Goal: Task Accomplishment & Management: Use online tool/utility

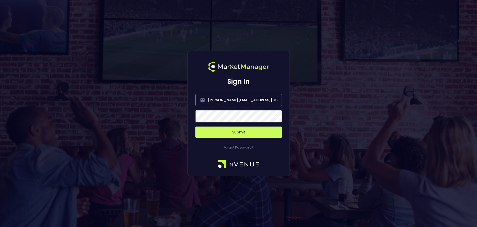
click at [275, 117] on span at bounding box center [275, 116] width 5 height 5
click at [255, 133] on button "Submit" at bounding box center [239, 132] width 87 height 11
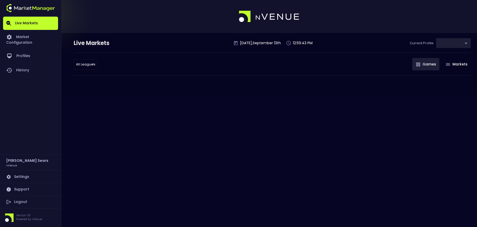
type input "0d810fa5-e353-4d9c-b11d-31f095cae871"
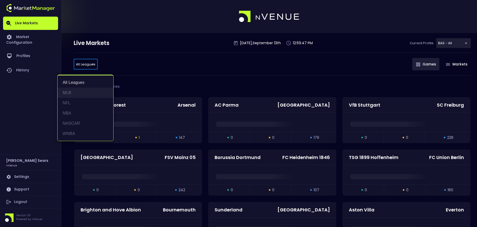
click at [67, 93] on li "MLB" at bounding box center [86, 93] width 56 height 10
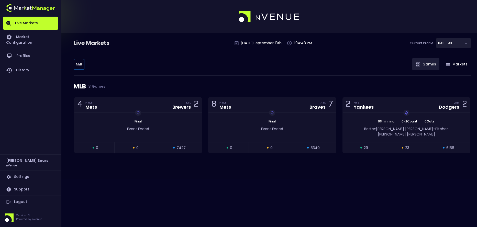
click at [79, 65] on body "Live Markets Market Configuration Profiles History [PERSON_NAME] nVenue Setting…" at bounding box center [238, 113] width 477 height 227
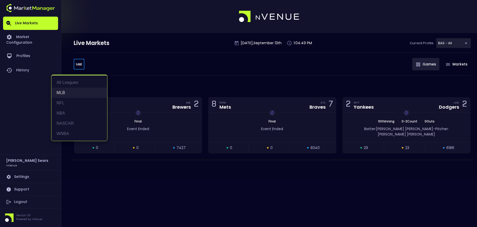
click at [67, 93] on li "MLB" at bounding box center [79, 93] width 56 height 10
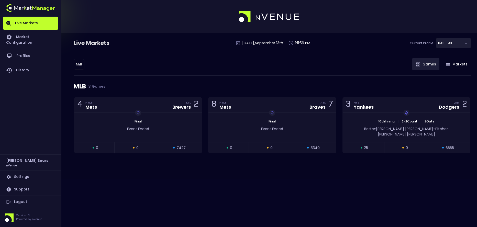
click at [31, 23] on link "Live Markets" at bounding box center [30, 23] width 55 height 13
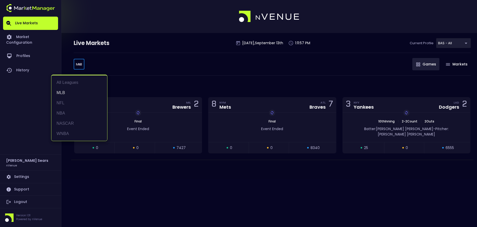
click at [80, 64] on body "Live Markets Market Configuration Profiles History [PERSON_NAME] nVenue Setting…" at bounding box center [238, 113] width 477 height 227
click at [65, 101] on li "NFL" at bounding box center [79, 103] width 56 height 10
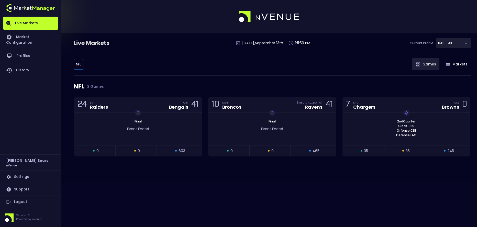
click at [79, 64] on body "Live Markets Market Configuration Profiles History [PERSON_NAME] nVenue Setting…" at bounding box center [238, 113] width 477 height 227
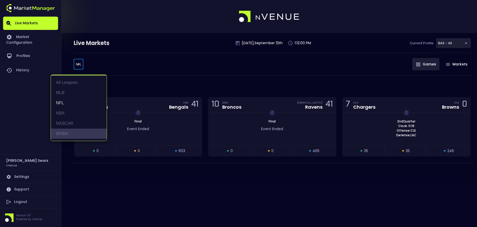
click at [60, 132] on li "WNBA" at bounding box center [79, 134] width 56 height 10
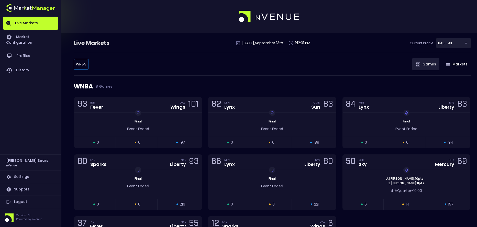
click at [82, 64] on body "Live Markets Market Configuration Profiles History [PERSON_NAME] nVenue Setting…" at bounding box center [238, 149] width 477 height 298
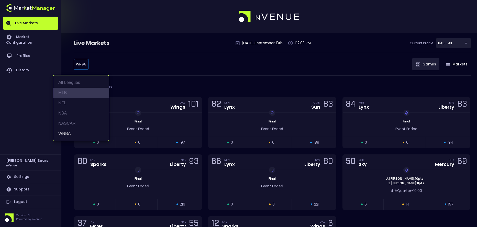
click at [67, 92] on li "MLB" at bounding box center [81, 93] width 56 height 10
type input "MLB"
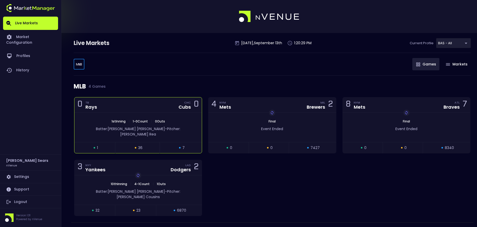
click at [161, 133] on div "1st Inning | 1 - 0 Count | 0 Outs Batter: [PERSON_NAME]: [PERSON_NAME]" at bounding box center [137, 127] width 127 height 29
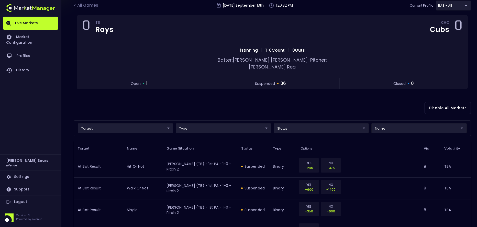
scroll to position [38, 0]
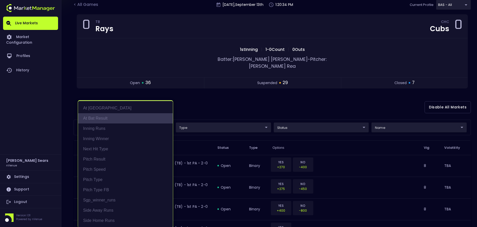
click at [103, 117] on li "At Bat Result" at bounding box center [125, 118] width 95 height 10
type input "At Bat Result"
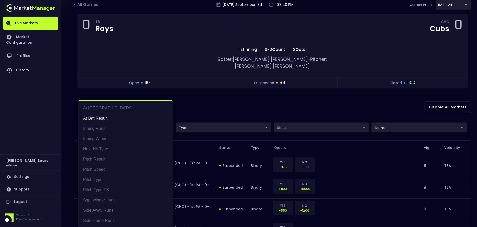
click at [131, 57] on div at bounding box center [238, 113] width 477 height 227
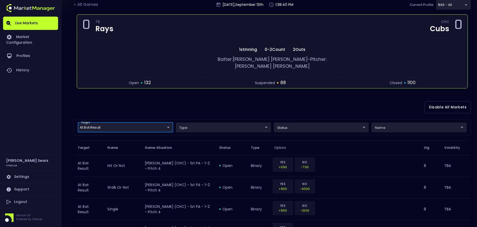
scroll to position [0, 0]
click at [96, 5] on div "< All Games" at bounding box center [87, 5] width 26 height 7
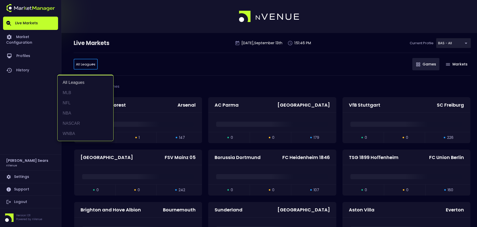
click at [73, 92] on li "MLB" at bounding box center [86, 93] width 56 height 10
type input "MLB"
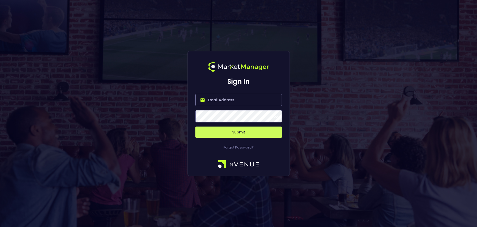
type input "[PERSON_NAME][EMAIL_ADDRESS][DOMAIN_NAME]"
click at [277, 116] on span at bounding box center [275, 116] width 5 height 5
click at [244, 134] on button "Submit" at bounding box center [239, 132] width 87 height 11
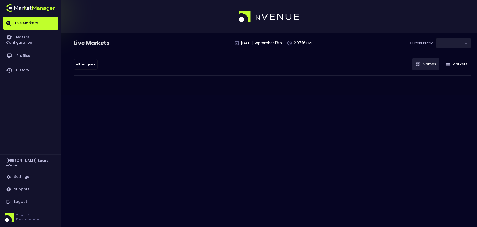
type input "0d810fa5-e353-4d9c-b11d-31f095cae871"
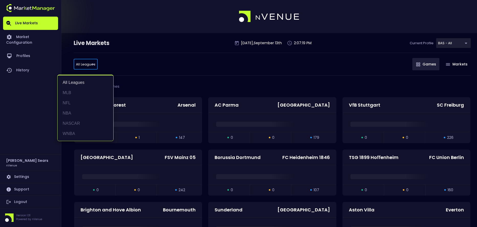
click at [76, 92] on li "MLB" at bounding box center [86, 93] width 56 height 10
type input "MLB"
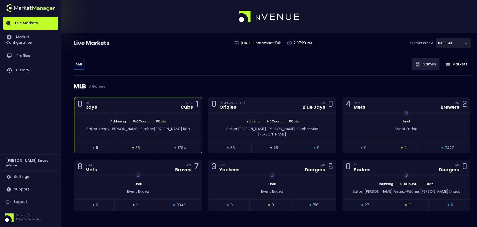
click at [185, 121] on div "4th Inning | 0 - 2 Count | 0 Outs" at bounding box center [137, 121] width 127 height 5
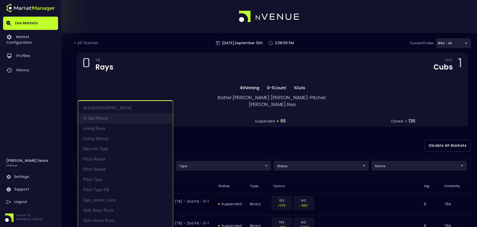
click at [109, 117] on li "At Bat Result" at bounding box center [125, 118] width 95 height 10
type input "At Bat Result"
click at [335, 158] on div at bounding box center [238, 113] width 477 height 227
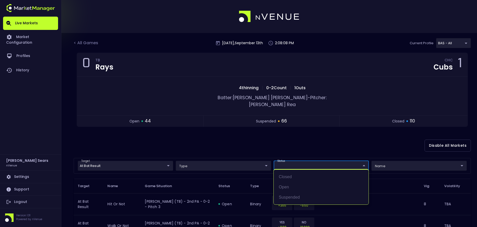
click at [288, 187] on li "open" at bounding box center [321, 187] width 95 height 10
type input "open"
click at [288, 131] on div at bounding box center [238, 113] width 477 height 227
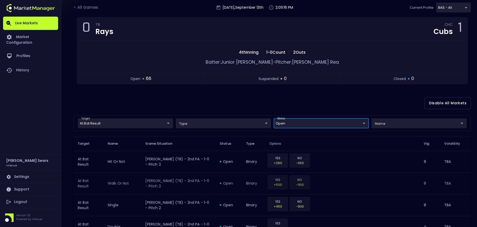
scroll to position [40, 0]
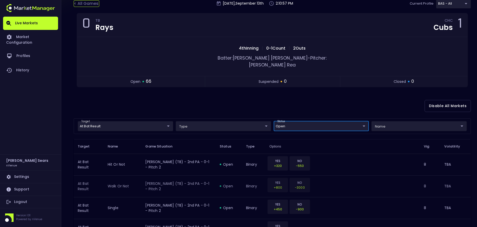
click at [94, 4] on div "< All Games" at bounding box center [87, 3] width 26 height 7
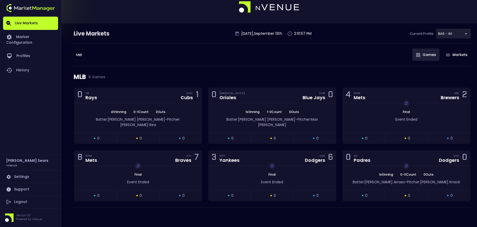
scroll to position [0, 0]
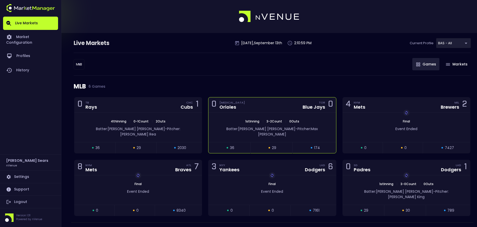
click at [248, 119] on span "1st Inning" at bounding box center [252, 121] width 17 height 4
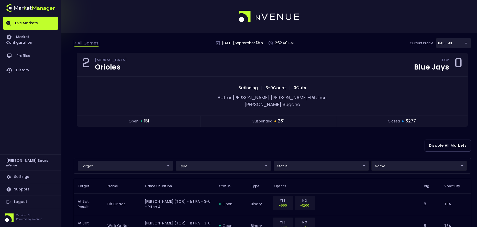
click at [90, 45] on div "< All Games" at bounding box center [87, 43] width 26 height 7
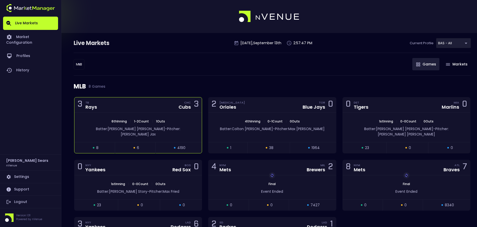
click at [193, 104] on div "CHC Cubs 3" at bounding box center [187, 105] width 23 height 7
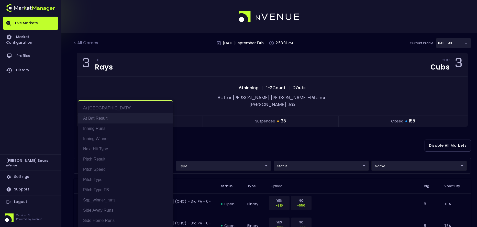
click at [101, 118] on li "At Bat Result" at bounding box center [125, 118] width 95 height 10
type input "At Bat Result"
click at [228, 139] on div at bounding box center [238, 113] width 477 height 227
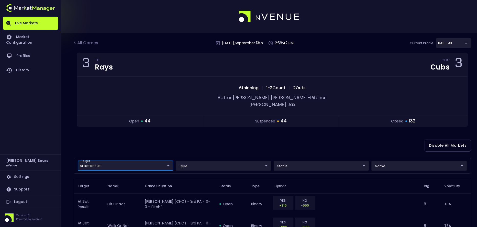
scroll to position [0, 0]
click at [90, 45] on div "< All Games" at bounding box center [87, 43] width 26 height 7
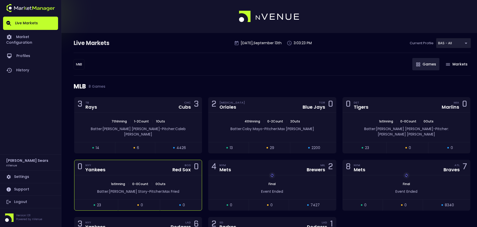
click at [180, 189] on div "Batter: Trevor Story - Pitcher: Max Fried" at bounding box center [138, 191] width 112 height 5
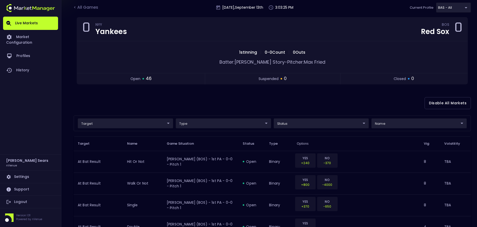
scroll to position [38, 0]
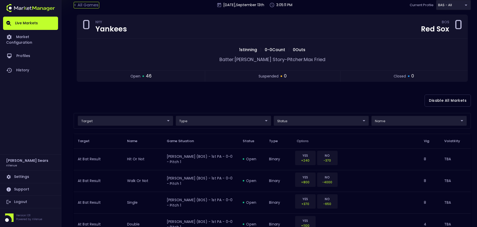
click at [84, 5] on div "< All Games" at bounding box center [87, 5] width 26 height 7
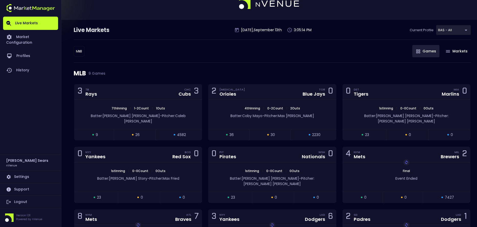
scroll to position [24, 0]
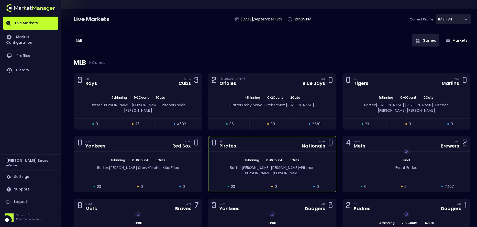
click at [271, 163] on div "Batter: Jared Triolo - Pitcher: Andrew Alvarez" at bounding box center [272, 169] width 127 height 13
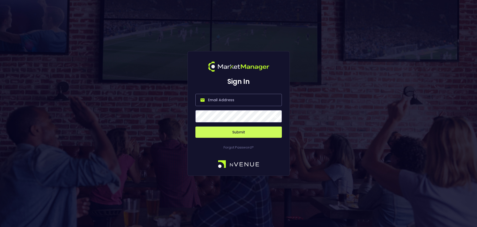
type input "[PERSON_NAME][EMAIL_ADDRESS][DOMAIN_NAME]"
click at [276, 117] on span at bounding box center [275, 116] width 5 height 5
click at [243, 134] on button "Submit" at bounding box center [239, 132] width 87 height 11
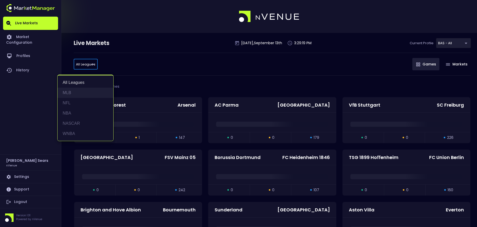
click at [75, 93] on li "MLB" at bounding box center [86, 93] width 56 height 10
type input "MLB"
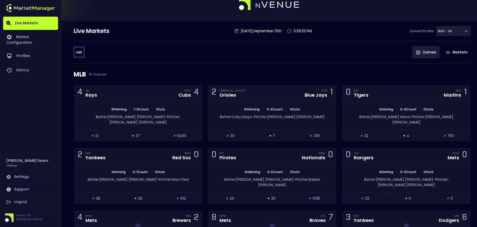
scroll to position [13, 0]
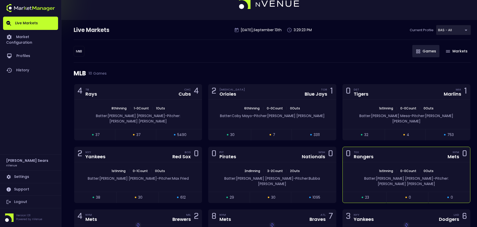
click at [369, 155] on div "Rangers" at bounding box center [364, 157] width 20 height 5
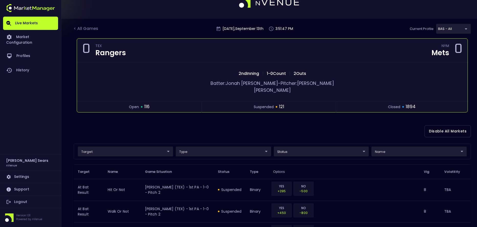
scroll to position [17, 0]
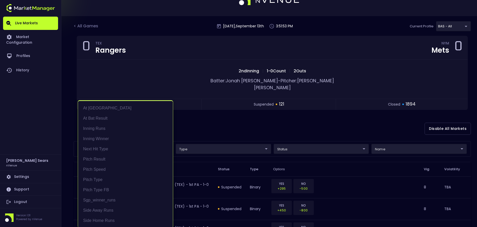
click at [110, 117] on li "At Bat Result" at bounding box center [125, 118] width 95 height 10
type input "At Bat Result"
click at [306, 142] on div at bounding box center [238, 113] width 477 height 227
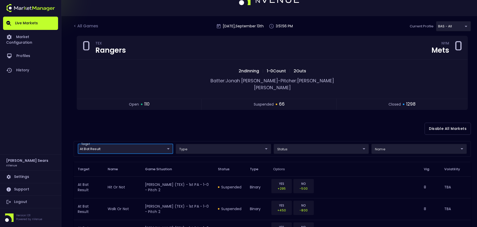
scroll to position [0, 0]
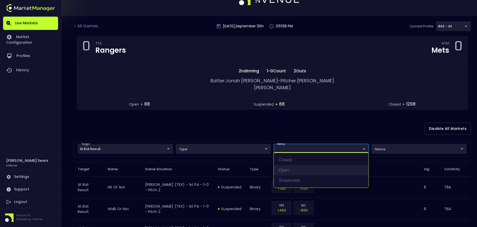
click at [288, 169] on li "open" at bounding box center [321, 170] width 95 height 10
type input "open"
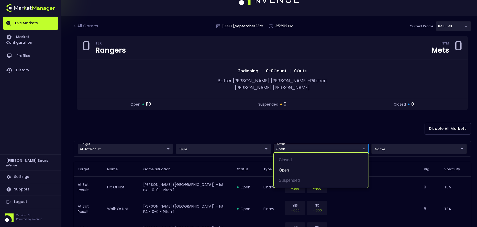
click at [398, 143] on div at bounding box center [238, 113] width 477 height 227
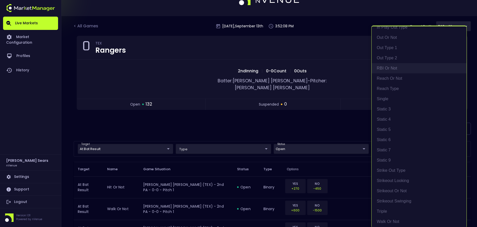
scroll to position [129, 0]
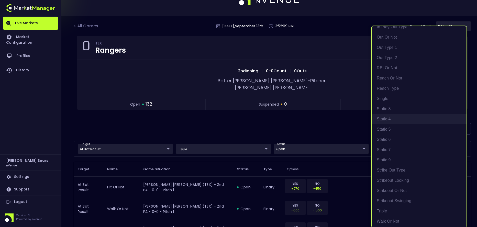
click at [388, 120] on li "Static 4" at bounding box center [419, 119] width 95 height 10
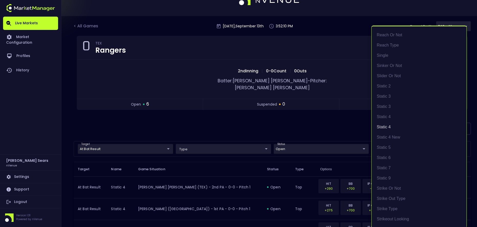
scroll to position [1, 0]
click at [345, 122] on div at bounding box center [238, 113] width 477 height 227
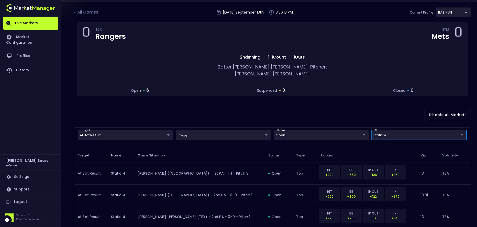
scroll to position [29, 0]
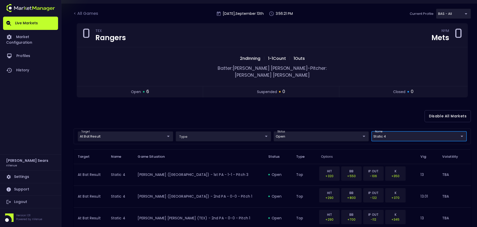
click at [446, 130] on body "Live Markets Market Configuration Profiles History Bruce Sears nVenue Settings …" at bounding box center [238, 146] width 477 height 350
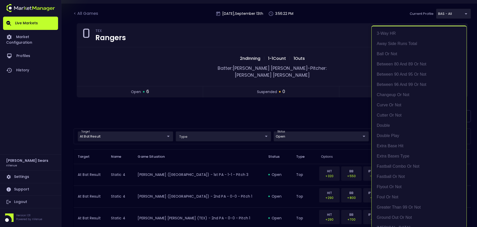
scroll to position [521, 0]
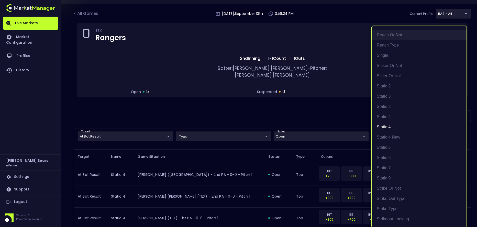
click at [393, 36] on li "reach or not" at bounding box center [419, 35] width 95 height 10
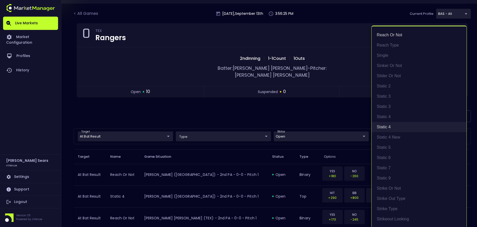
click at [388, 126] on li "Static 4" at bounding box center [419, 127] width 95 height 10
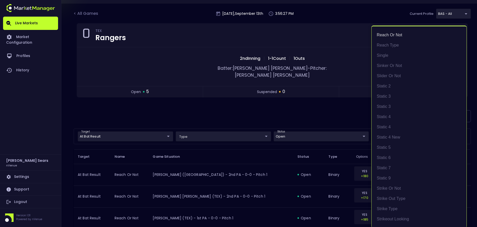
scroll to position [1, 0]
click at [345, 116] on div at bounding box center [238, 113] width 477 height 227
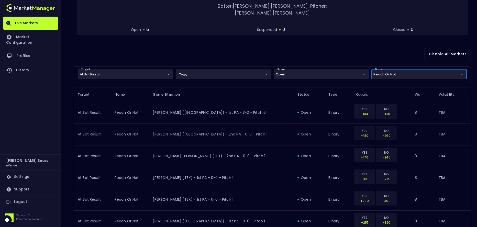
scroll to position [92, 0]
click at [389, 69] on body "Live Markets Market Configuration Profiles History Bruce Sears nVenue Settings …" at bounding box center [238, 83] width 477 height 350
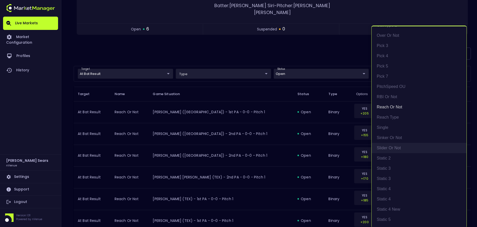
scroll to position [451, 0]
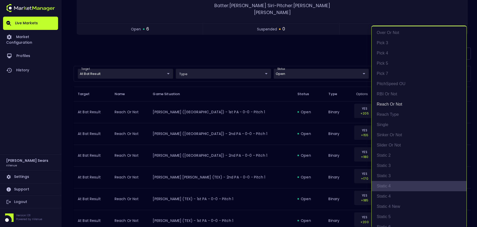
click at [392, 185] on li "static 4" at bounding box center [419, 186] width 95 height 10
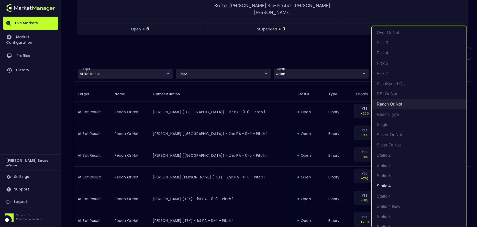
click at [389, 104] on li "reach or not" at bounding box center [419, 104] width 95 height 10
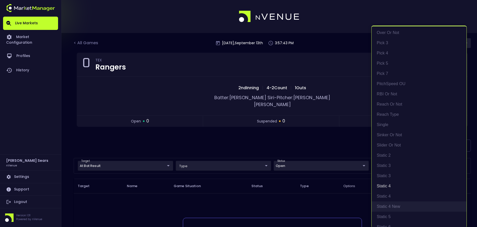
click at [393, 206] on li "static 4 new" at bounding box center [419, 207] width 95 height 10
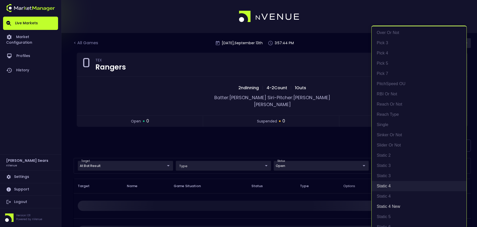
click at [388, 187] on li "static 4" at bounding box center [419, 186] width 95 height 10
type input "static 4 new"
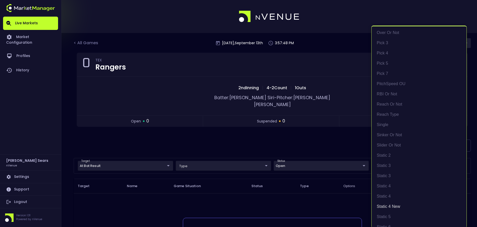
click at [164, 161] on div at bounding box center [238, 113] width 477 height 227
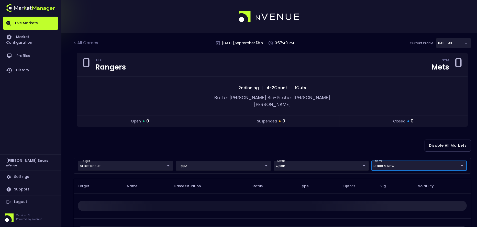
click at [166, 160] on body "Live Markets Market Configuration Profiles History Bruce Sears nVenue Settings …" at bounding box center [238, 160] width 477 height 320
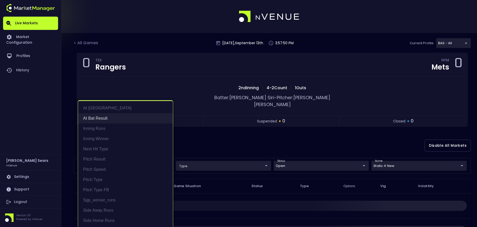
click at [111, 118] on li "At Bat Result" at bounding box center [125, 118] width 95 height 10
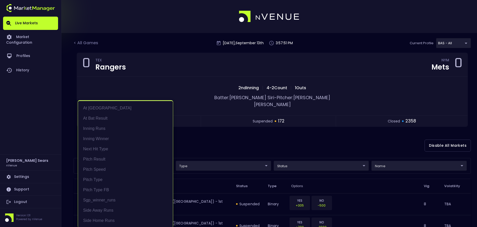
click at [226, 133] on div at bounding box center [238, 113] width 477 height 227
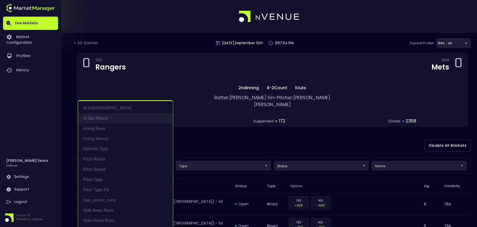
click at [106, 117] on li "At Bat Result" at bounding box center [125, 118] width 95 height 10
type input "At Bat Result"
click at [400, 160] on div at bounding box center [238, 113] width 477 height 227
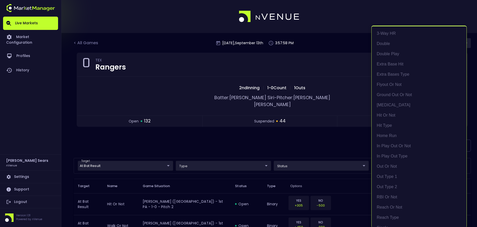
click at [320, 147] on div at bounding box center [238, 113] width 477 height 227
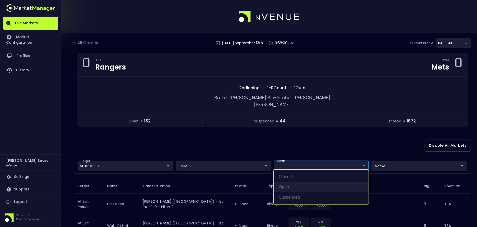
click at [287, 187] on li "open" at bounding box center [321, 187] width 95 height 10
type input "open"
click at [415, 161] on div at bounding box center [238, 113] width 477 height 227
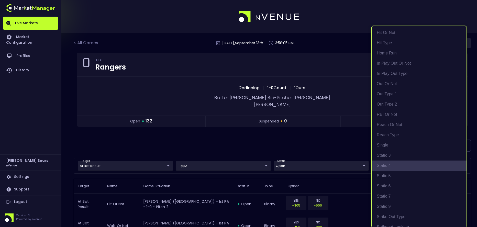
click at [389, 165] on li "Static 4" at bounding box center [419, 166] width 95 height 10
type input "Static 4"
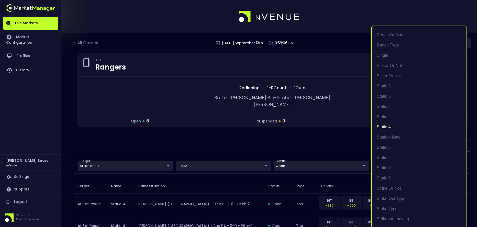
scroll to position [1, 0]
click at [348, 145] on div at bounding box center [238, 113] width 477 height 227
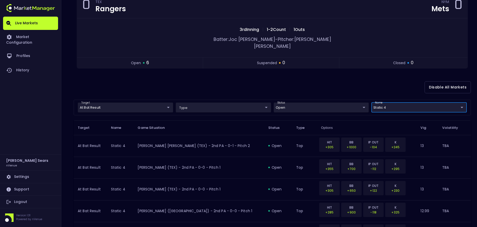
scroll to position [0, 0]
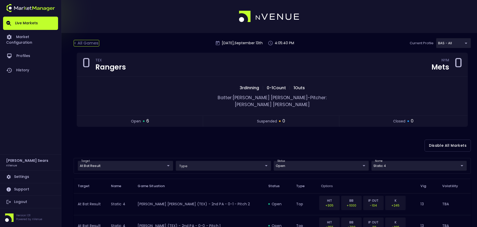
click at [88, 42] on div "< All Games" at bounding box center [87, 43] width 26 height 7
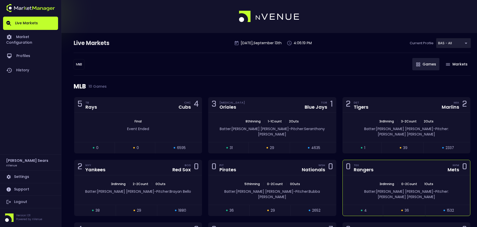
click at [362, 168] on div "Rangers" at bounding box center [364, 170] width 20 height 5
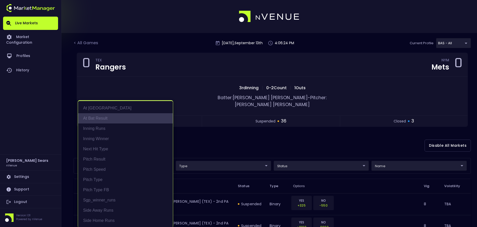
click at [102, 118] on li "At Bat Result" at bounding box center [125, 118] width 95 height 10
type input "At Bat Result"
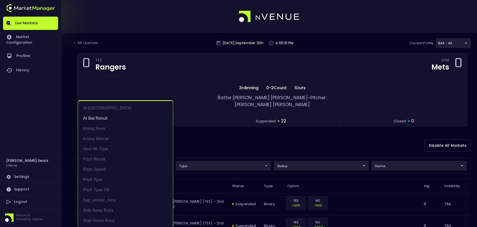
click at [293, 160] on div at bounding box center [238, 113] width 477 height 227
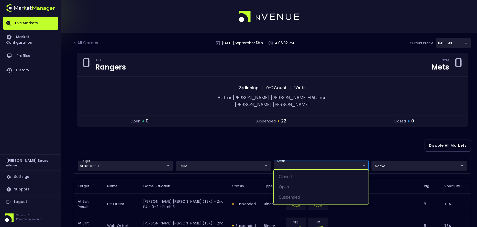
click at [284, 186] on li "open" at bounding box center [321, 187] width 95 height 10
type input "open"
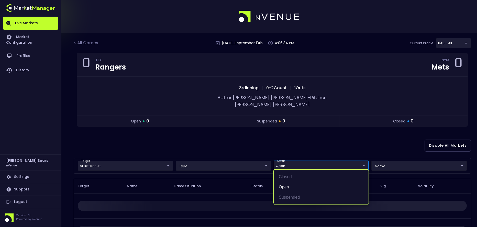
click at [280, 142] on div at bounding box center [238, 113] width 477 height 227
click at [365, 160] on body "Live Markets Market Configuration Profiles History Bruce Sears nVenue Settings …" at bounding box center [238, 160] width 477 height 320
click at [286, 188] on li "open" at bounding box center [321, 187] width 95 height 10
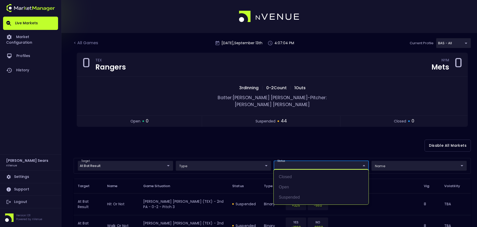
click at [296, 148] on div at bounding box center [238, 113] width 477 height 227
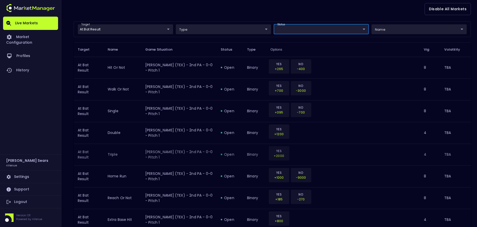
scroll to position [71, 0]
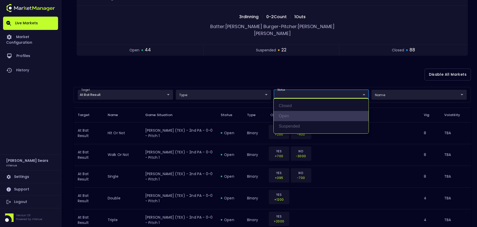
click at [293, 116] on li "open" at bounding box center [321, 116] width 95 height 10
type input "open"
click at [289, 73] on div at bounding box center [238, 113] width 477 height 227
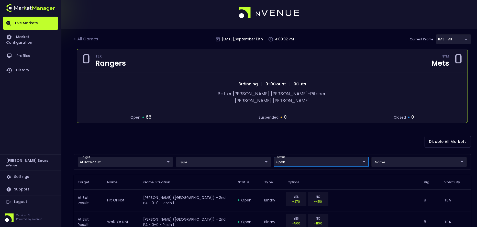
scroll to position [0, 0]
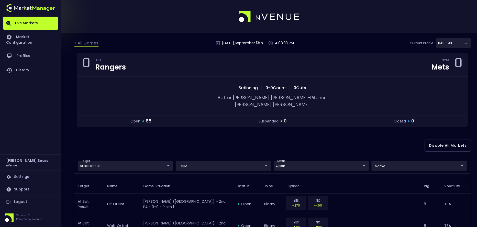
click at [83, 43] on div "< All Games" at bounding box center [87, 43] width 26 height 7
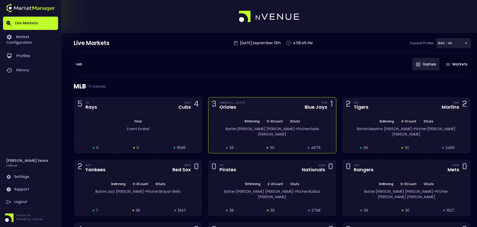
click at [271, 117] on div "8th Inning | 0 - 0 Count | 0 Outs Batter: Ernie Clement - Pitcher: Kade Strowd" at bounding box center [272, 127] width 127 height 29
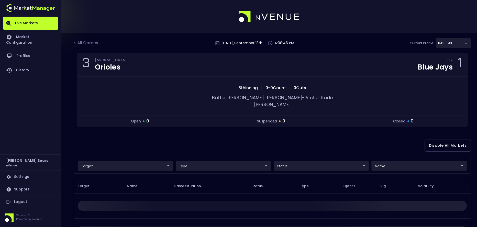
click at [288, 116] on div "open 0 suspended 0 closed 0" at bounding box center [272, 121] width 391 height 11
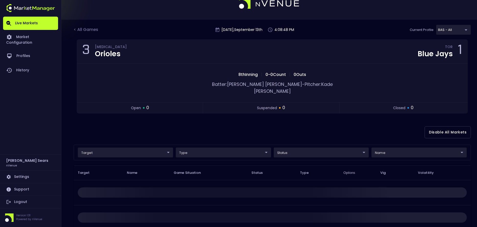
scroll to position [14, 0]
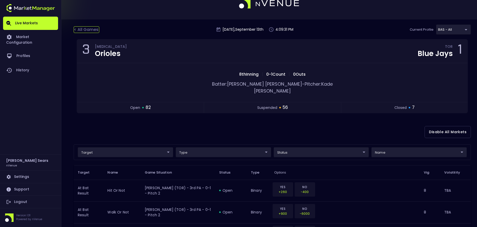
click at [91, 29] on div "< All Games" at bounding box center [87, 29] width 26 height 7
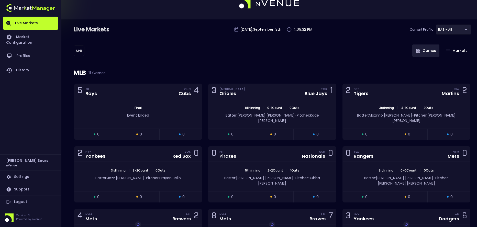
scroll to position [0, 0]
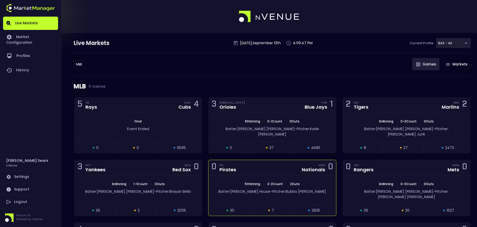
click at [272, 161] on div "0 PIT Pirates WSH Nationals 0" at bounding box center [272, 167] width 127 height 15
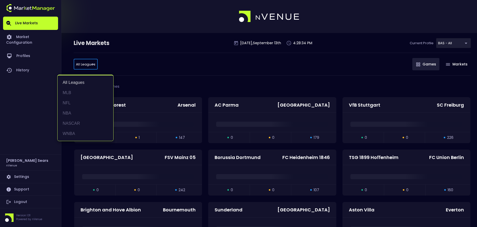
click at [80, 122] on li "NASCAR" at bounding box center [86, 124] width 56 height 10
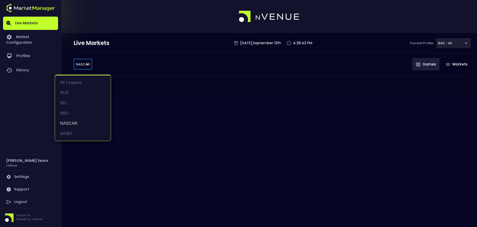
click at [80, 64] on body "Live Markets Market Configuration Profiles History Bruce Sears nVenue Settings …" at bounding box center [238, 113] width 477 height 227
click at [63, 92] on li "MLB" at bounding box center [83, 93] width 56 height 10
type input "MLB"
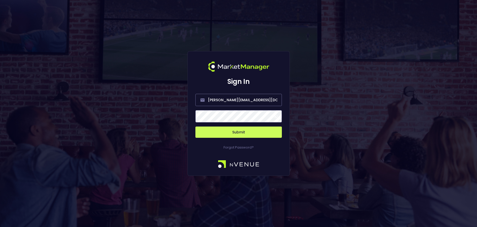
click at [276, 117] on span at bounding box center [275, 116] width 5 height 5
click at [260, 134] on button "Submit" at bounding box center [239, 132] width 87 height 11
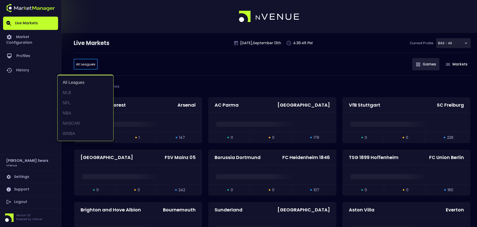
click at [70, 92] on li "MLB" at bounding box center [86, 93] width 56 height 10
type input "MLB"
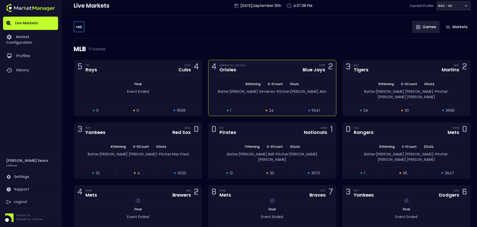
scroll to position [35, 0]
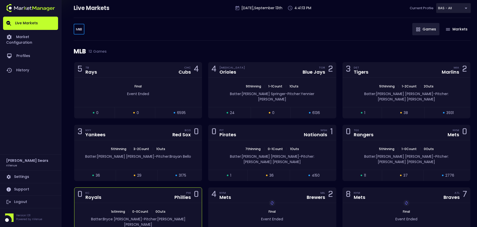
click at [146, 217] on span "Pitcher: Ryan Bergert" at bounding box center [154, 222] width 61 height 10
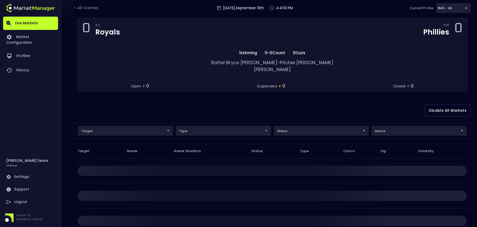
scroll to position [0, 0]
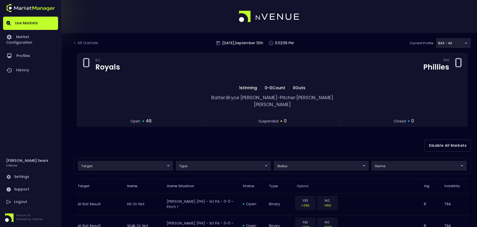
click at [87, 42] on div "< All Games" at bounding box center [87, 43] width 26 height 7
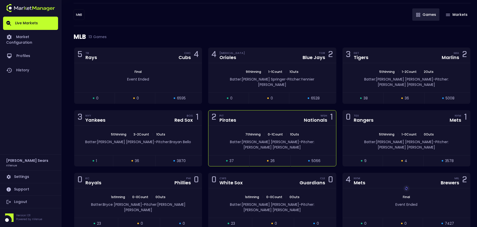
scroll to position [55, 0]
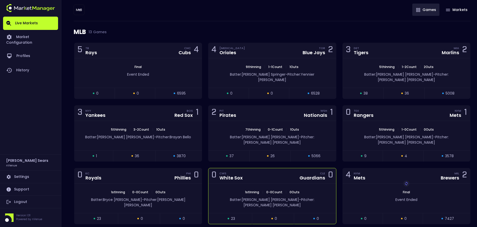
click at [297, 197] on span "Pitcher: Davis Martin" at bounding box center [279, 202] width 71 height 10
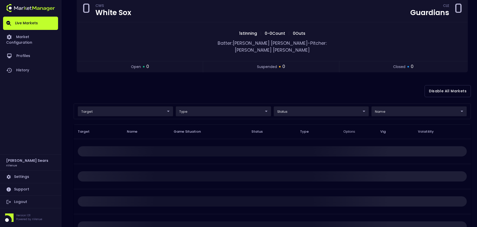
scroll to position [0, 0]
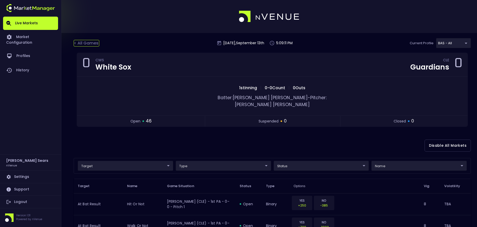
click at [84, 41] on div "< All Games" at bounding box center [87, 43] width 26 height 7
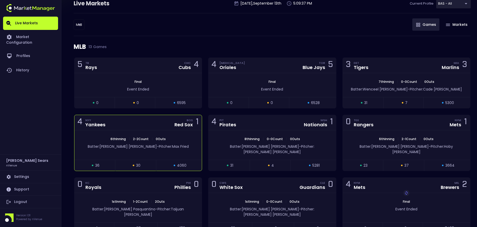
scroll to position [39, 0]
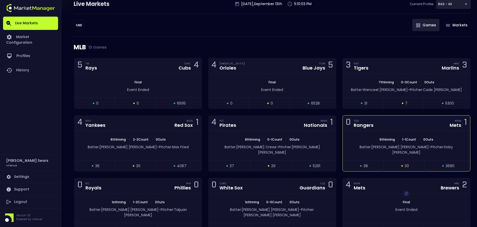
click at [352, 132] on div "6th Inning | 1 - 1 Count | 0 Outs Batter: Jeff McNeil - Pitcher: Hoby Milner" at bounding box center [406, 145] width 127 height 29
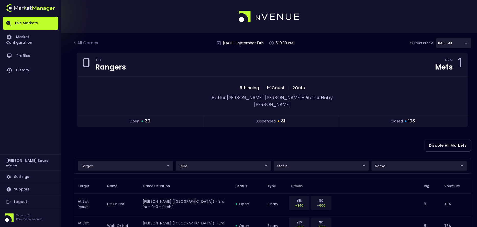
click at [88, 42] on div "< All Games" at bounding box center [87, 43] width 26 height 7
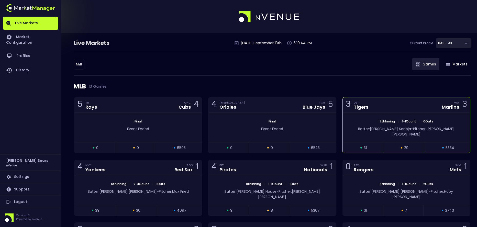
click at [351, 124] on div "Batter: Javier Sanoja - Pitcher: Troy Melton" at bounding box center [406, 130] width 127 height 13
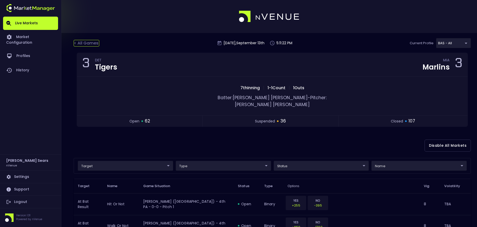
click at [93, 42] on div "< All Games" at bounding box center [87, 43] width 26 height 7
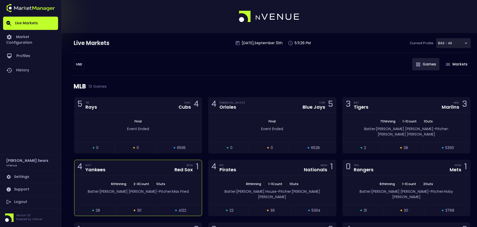
click at [187, 182] on div "6th Inning | 2 - 3 Count | 1 Outs" at bounding box center [137, 184] width 127 height 5
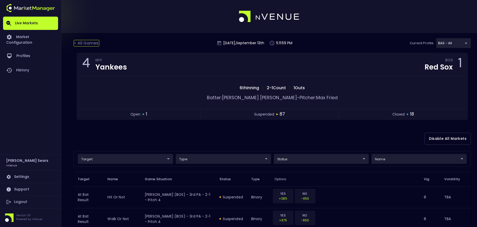
click at [89, 44] on div "< All Games" at bounding box center [87, 43] width 26 height 7
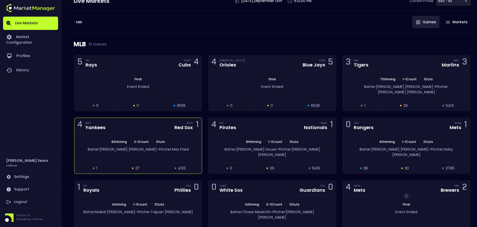
scroll to position [42, 0]
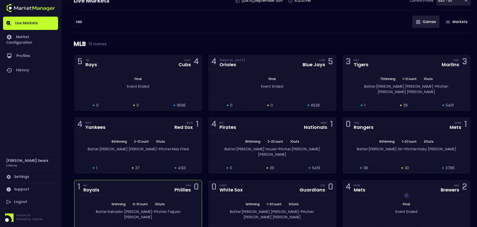
click at [185, 188] on div "Phillies" at bounding box center [183, 190] width 16 height 5
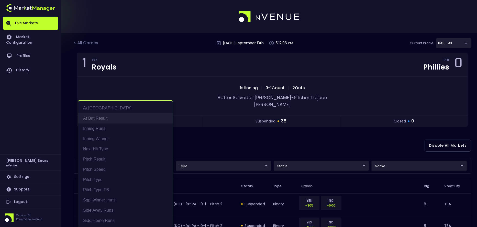
click at [102, 119] on li "At Bat Result" at bounding box center [125, 118] width 95 height 10
type input "At Bat Result"
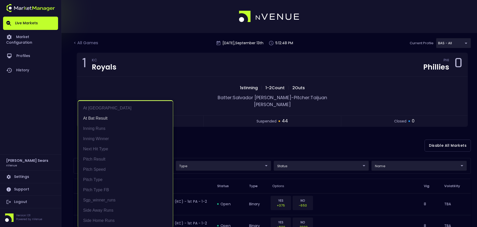
click at [204, 136] on div at bounding box center [238, 113] width 477 height 227
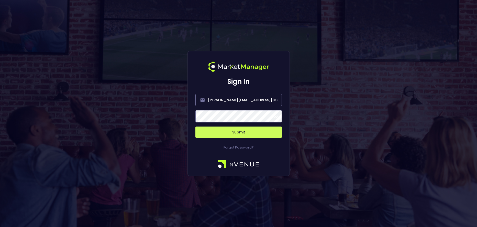
click at [277, 116] on span at bounding box center [275, 116] width 5 height 5
click at [257, 132] on button "Submit" at bounding box center [239, 132] width 87 height 11
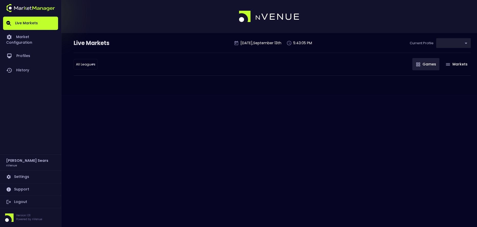
type input "0d810fa5-e353-4d9c-b11d-31f095cae871"
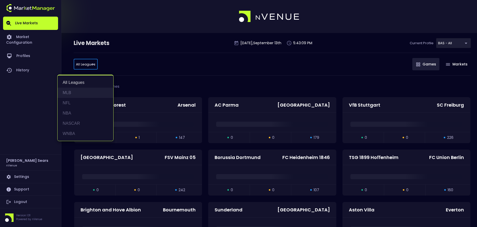
click at [70, 92] on li "MLB" at bounding box center [86, 93] width 56 height 10
type input "MLB"
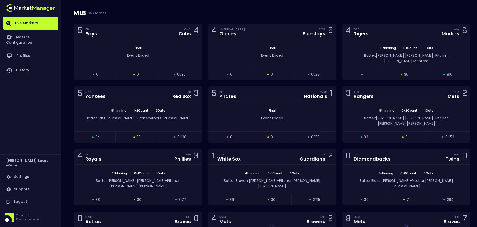
scroll to position [74, 0]
click at [429, 171] on span "0 Outs" at bounding box center [428, 173] width 13 height 4
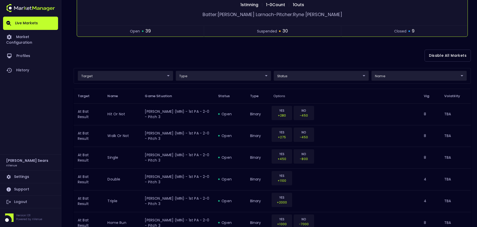
scroll to position [0, 0]
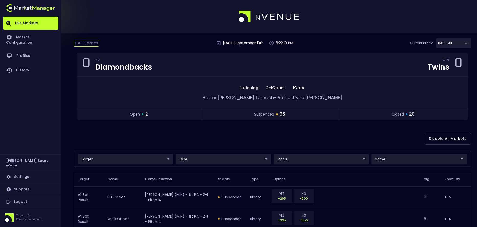
click at [88, 44] on div "< All Games" at bounding box center [87, 43] width 26 height 7
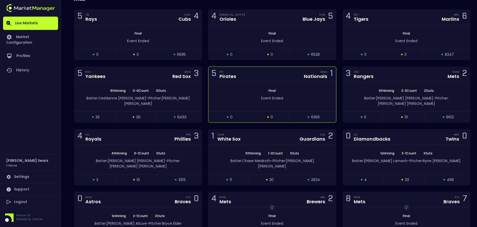
scroll to position [90, 0]
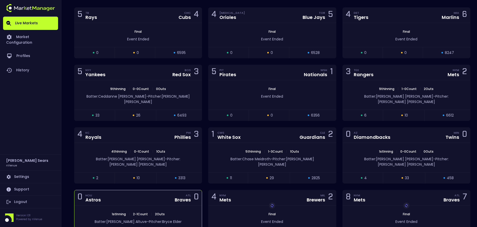
click at [188, 217] on div "Batter: Jose Altuve - Pitcher: Bryce Elder" at bounding box center [137, 221] width 127 height 8
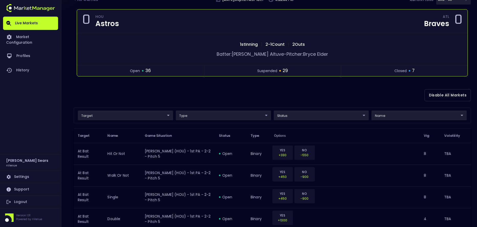
scroll to position [44, 0]
